Goal: Communication & Community: Answer question/provide support

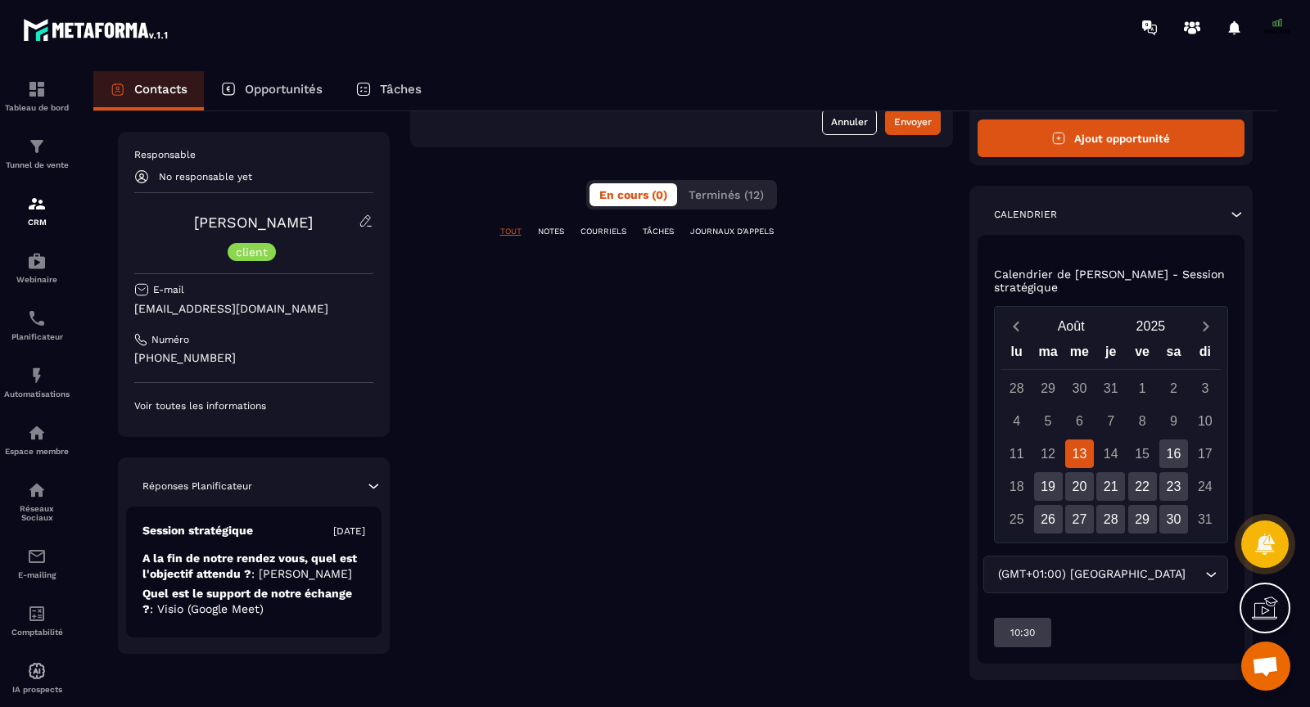
scroll to position [288, 0]
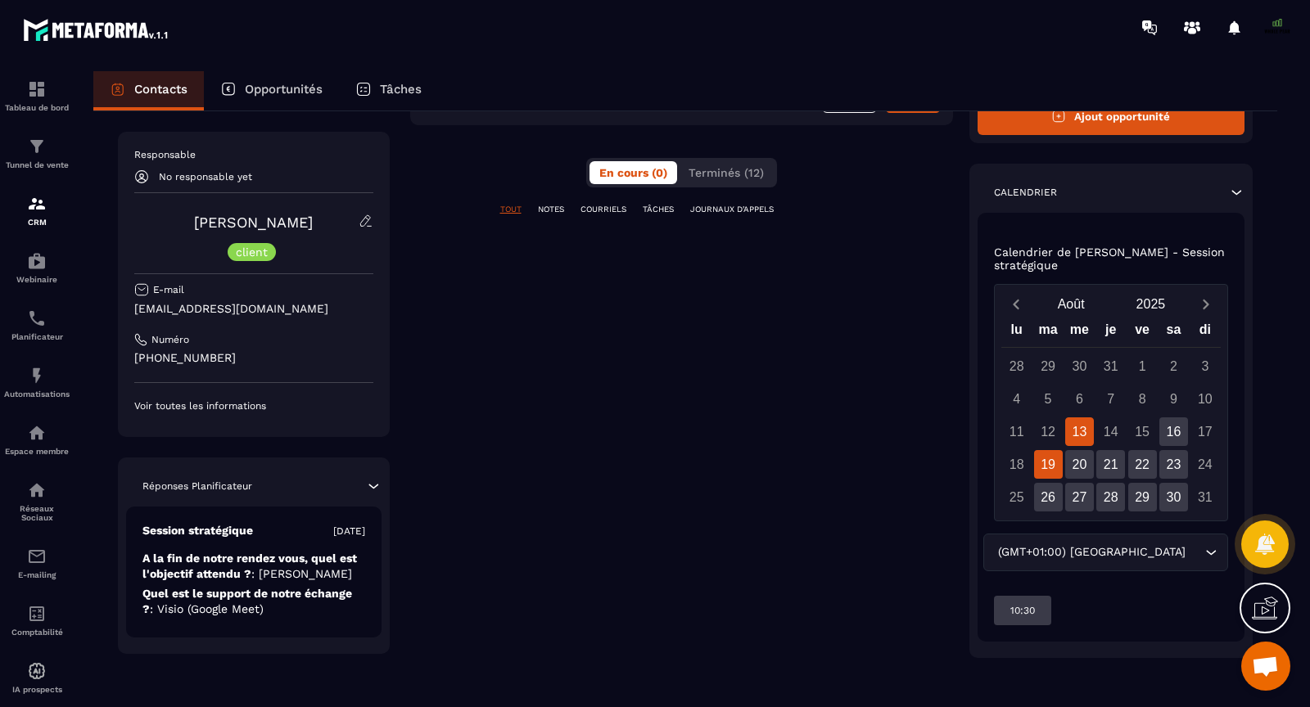
click at [1054, 461] on div "19" at bounding box center [1048, 464] width 29 height 29
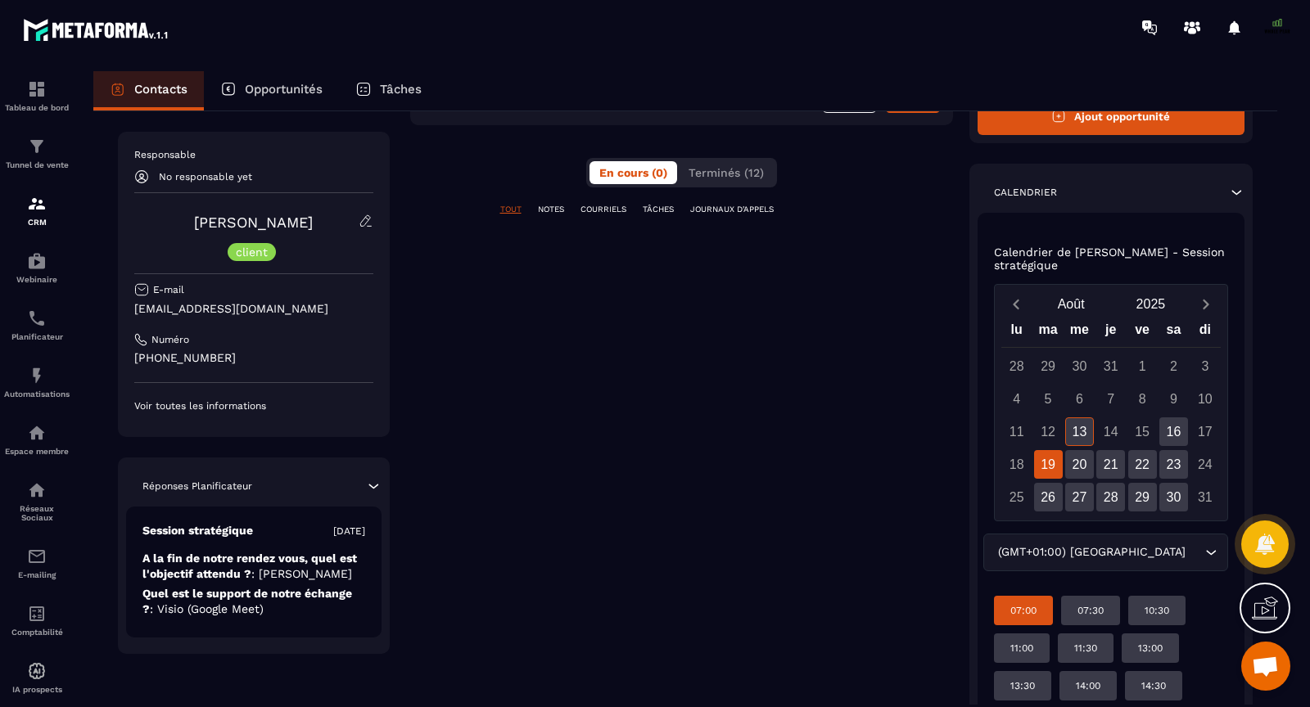
click at [1036, 604] on p "07:00" at bounding box center [1023, 610] width 26 height 13
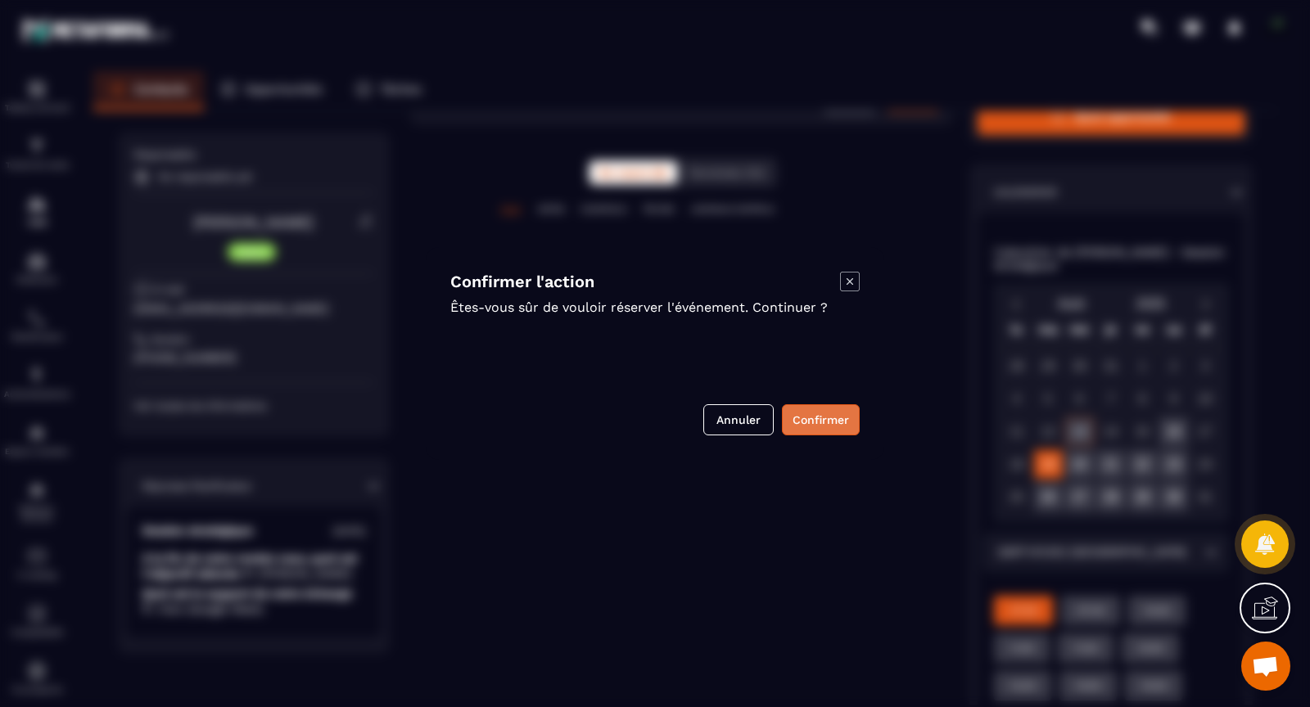
click at [835, 415] on button "Confirmer" at bounding box center [821, 419] width 78 height 31
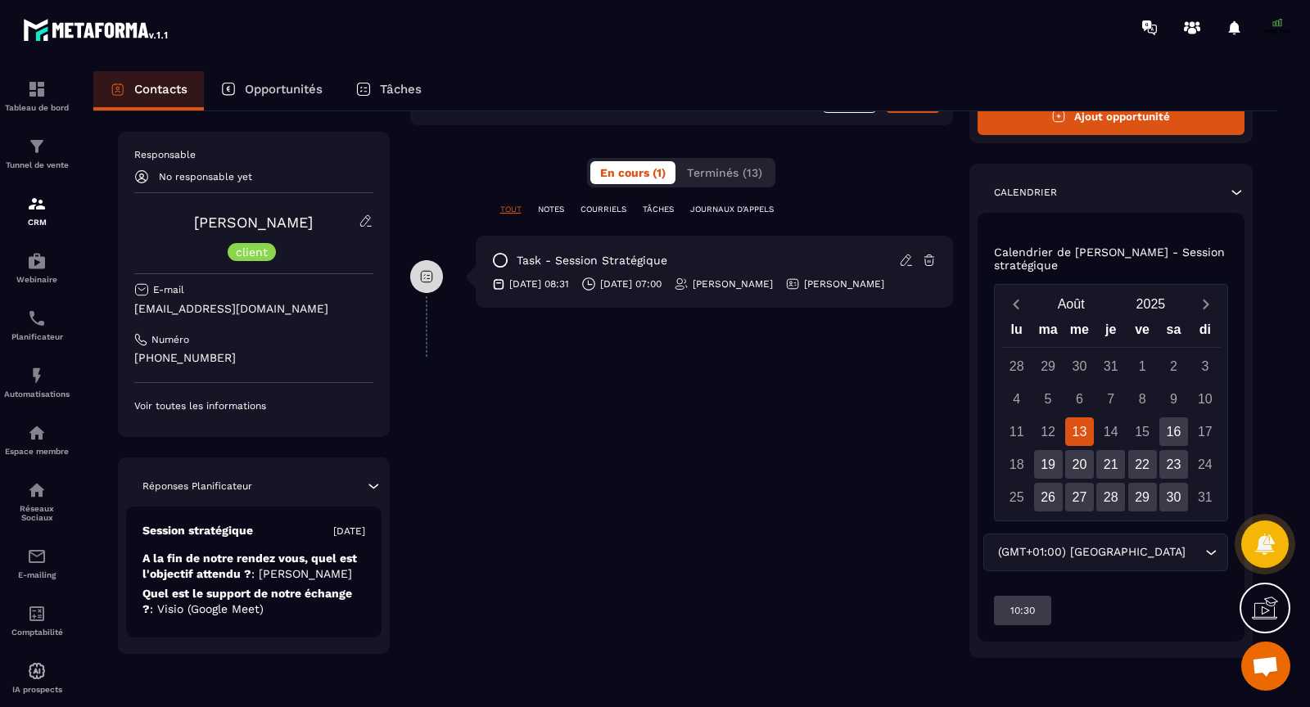
click at [1269, 665] on span "Ouvrir le chat" at bounding box center [1264, 667] width 27 height 23
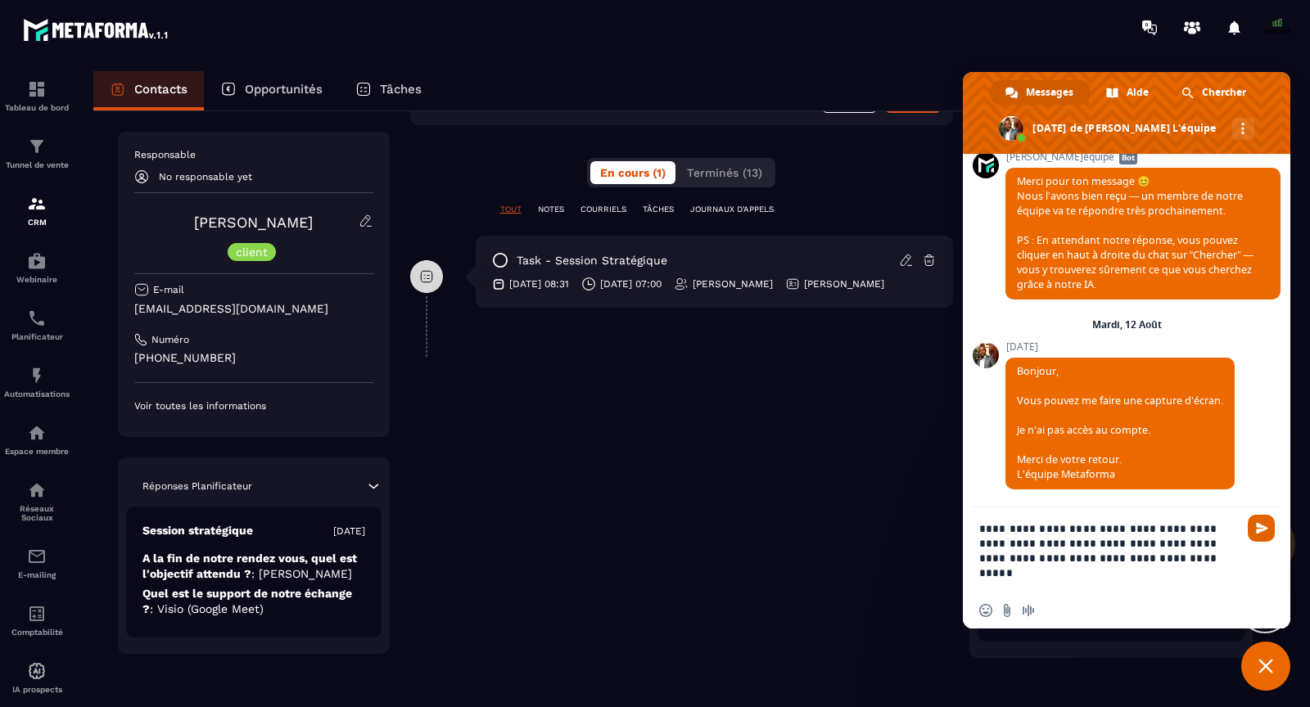
type textarea "**********"
click at [1262, 524] on span "Envoyer" at bounding box center [1261, 528] width 12 height 12
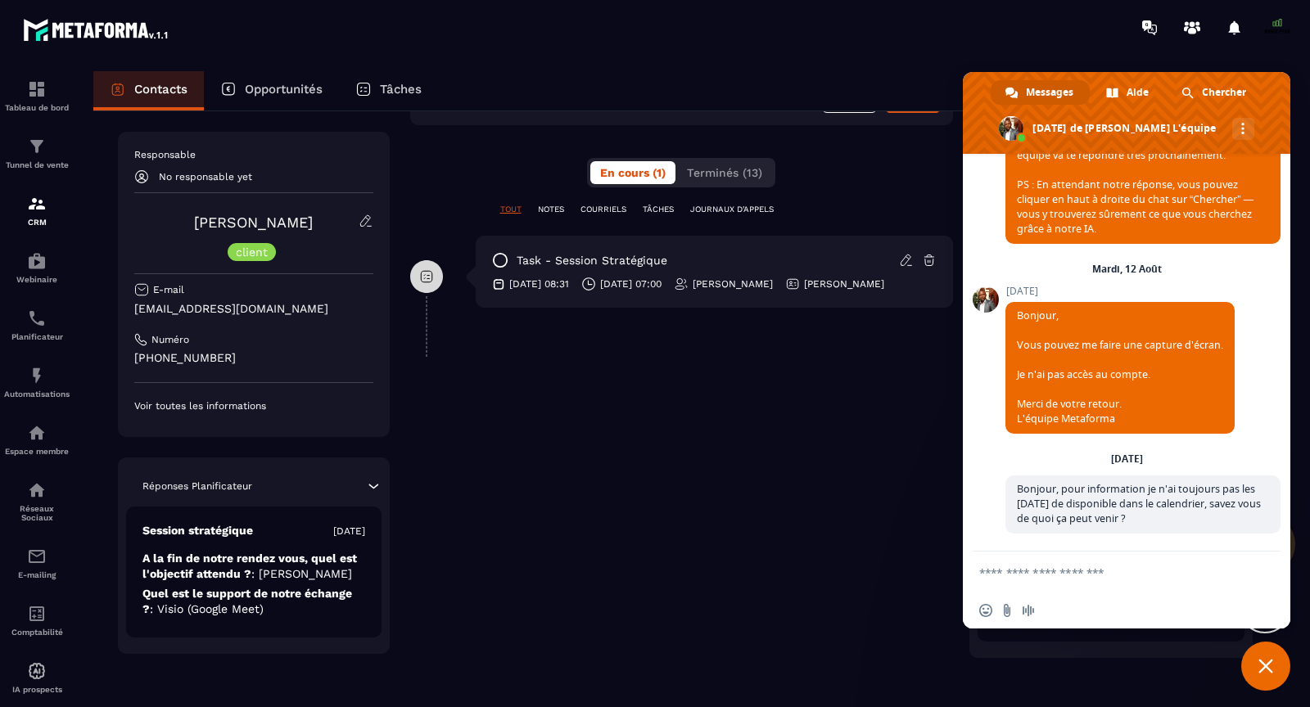
scroll to position [11371, 0]
click at [1006, 614] on input "Envoyer un fichier" at bounding box center [1006, 610] width 13 height 13
type input "**********"
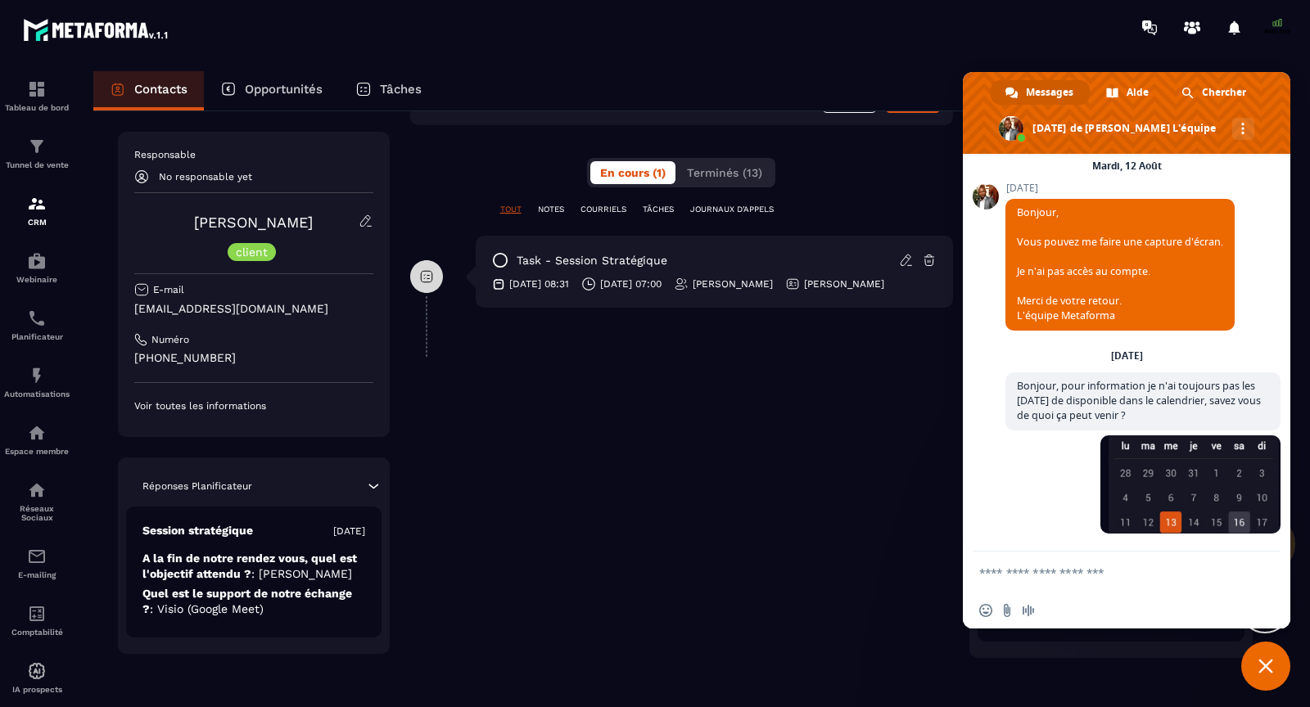
scroll to position [11475, 0]
